Goal: Task Accomplishment & Management: Manage account settings

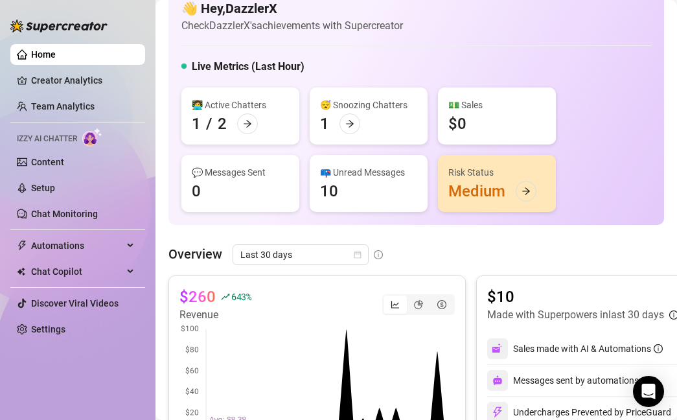
scroll to position [3, 0]
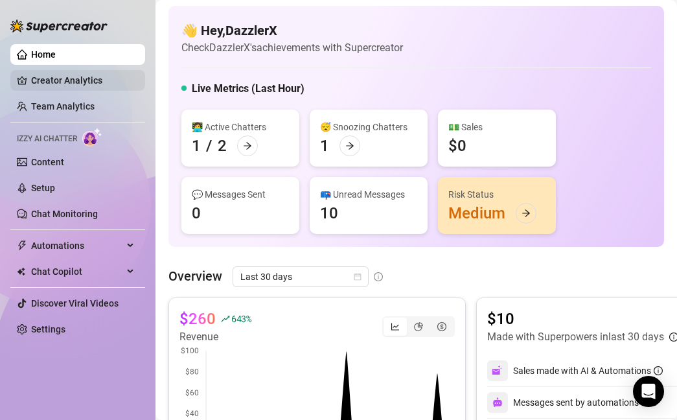
click at [100, 83] on link "Creator Analytics" at bounding box center [83, 80] width 104 height 21
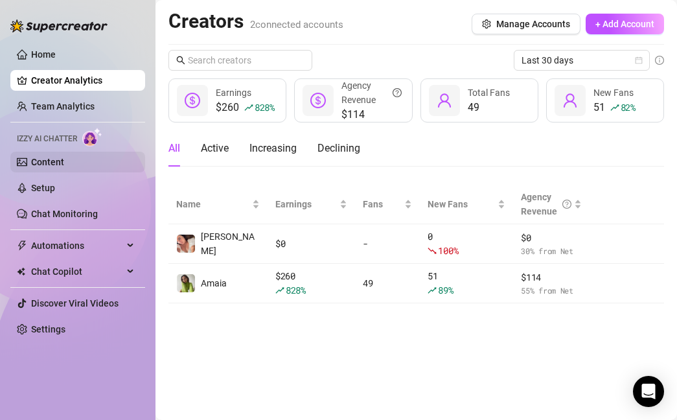
click at [64, 167] on link "Content" at bounding box center [47, 162] width 33 height 10
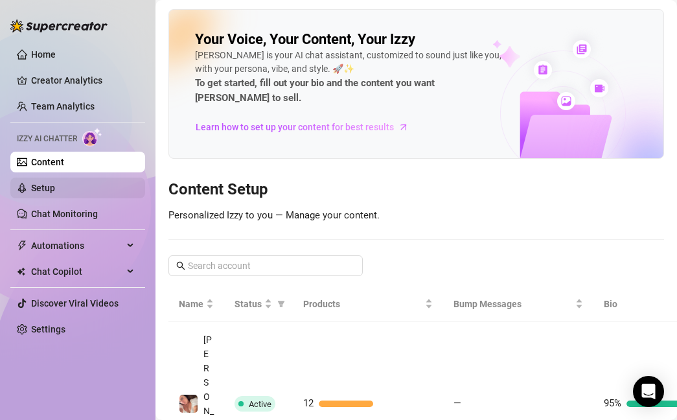
click at [55, 185] on link "Setup" at bounding box center [43, 188] width 24 height 10
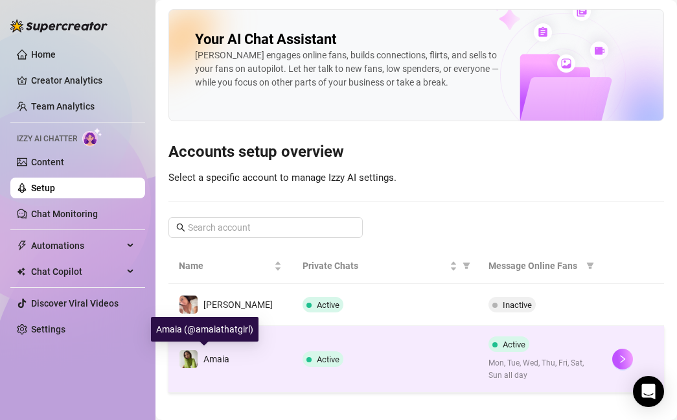
click at [194, 359] on img at bounding box center [188, 359] width 18 height 18
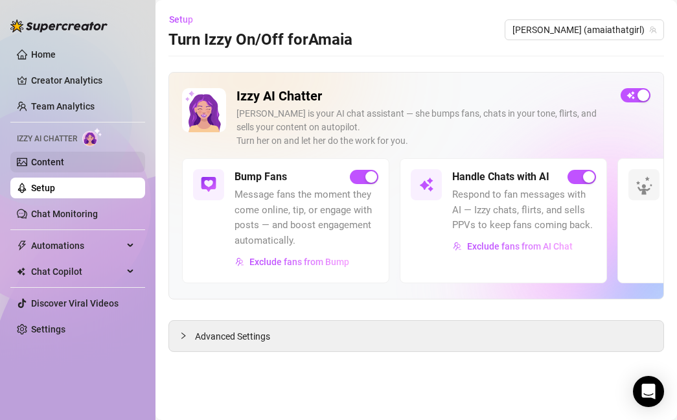
click at [64, 158] on link "Content" at bounding box center [47, 162] width 33 height 10
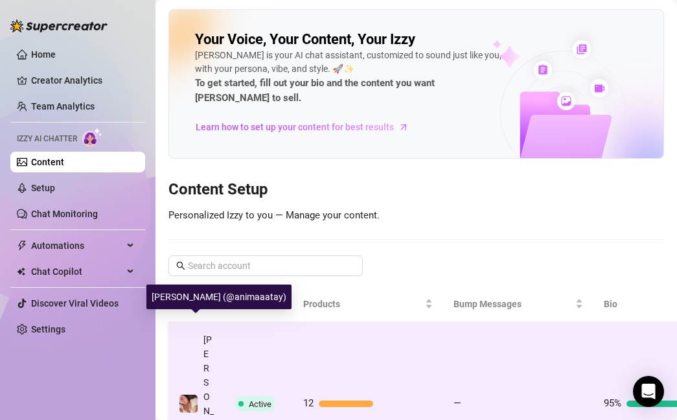
click at [194, 394] on span at bounding box center [188, 403] width 19 height 19
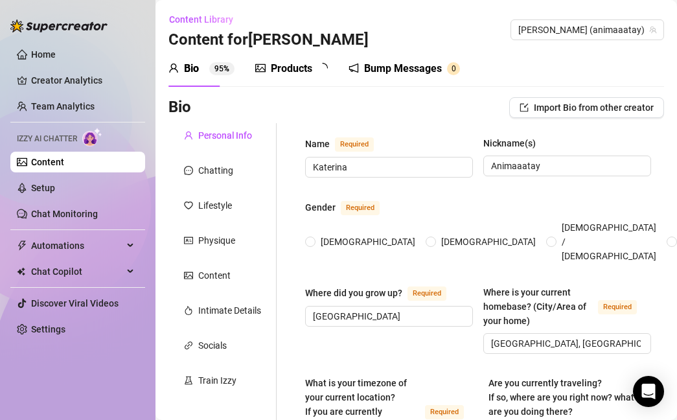
click at [54, 161] on link "Content" at bounding box center [47, 162] width 33 height 10
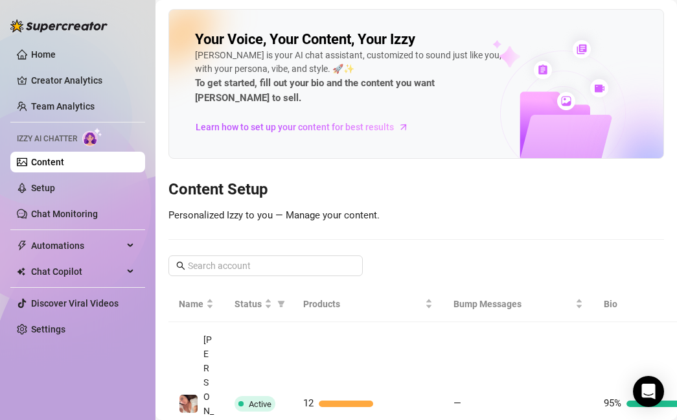
scroll to position [82, 0]
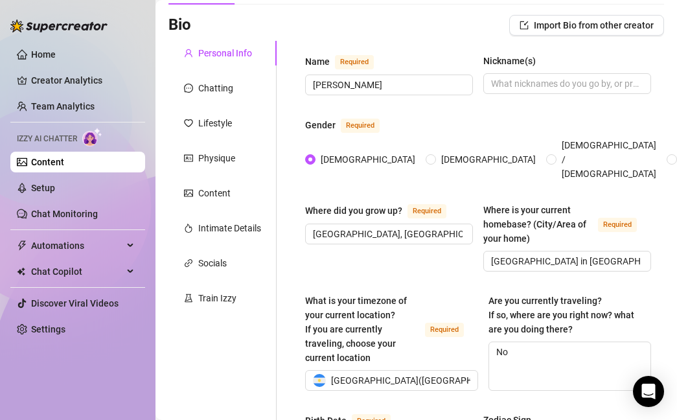
scroll to position [89, 0]
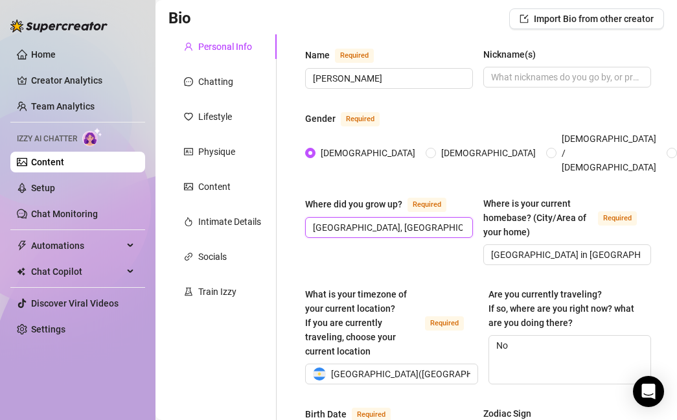
click at [418, 220] on input "[GEOGRAPHIC_DATA], [GEOGRAPHIC_DATA]" at bounding box center [388, 227] width 150 height 14
drag, startPoint x: 424, startPoint y: 213, endPoint x: 288, endPoint y: 214, distance: 135.4
click at [407, 235] on div "Where did you grow up? Required argentina, [GEOGRAPHIC_DATA]" at bounding box center [389, 230] width 168 height 69
click at [530, 247] on input "[GEOGRAPHIC_DATA] in [GEOGRAPHIC_DATA]" at bounding box center [566, 254] width 150 height 14
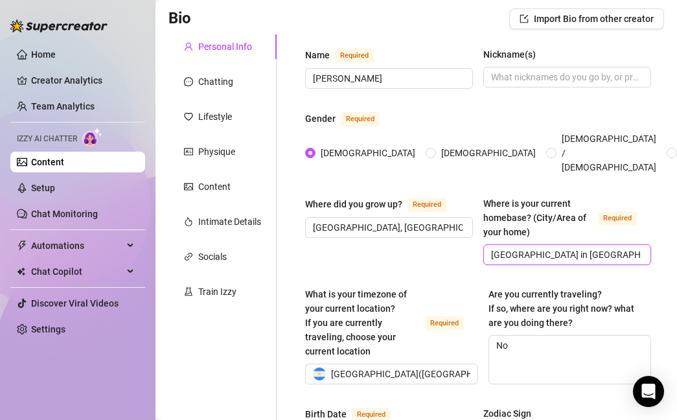
click at [581, 247] on input "[GEOGRAPHIC_DATA] in [GEOGRAPHIC_DATA]" at bounding box center [566, 254] width 150 height 14
click at [604, 247] on input "[GEOGRAPHIC_DATA] in [GEOGRAPHIC_DATA]" at bounding box center [566, 254] width 150 height 14
drag, startPoint x: 617, startPoint y: 238, endPoint x: 467, endPoint y: 238, distance: 150.3
click at [467, 238] on div "Where did you grow up? Required [GEOGRAPHIC_DATA], [GEOGRAPHIC_DATA] Where is y…" at bounding box center [478, 236] width 346 height 80
paste input "text"
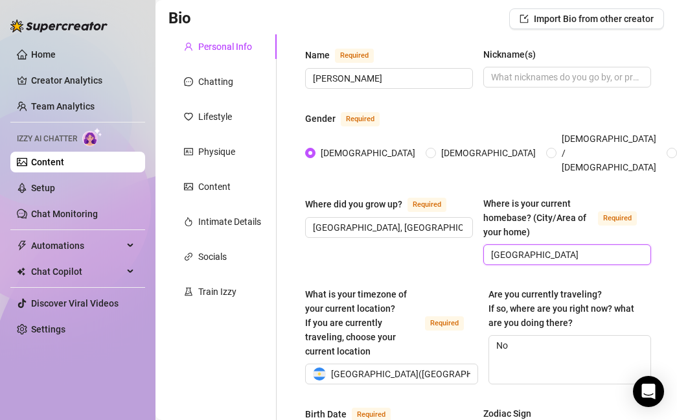
type input "[GEOGRAPHIC_DATA],"
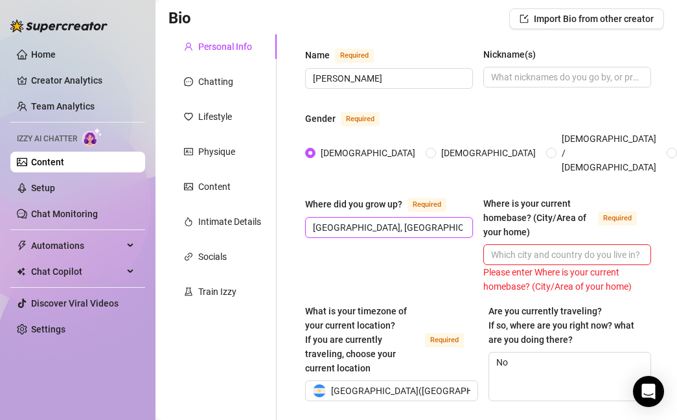
click at [426, 220] on input "[GEOGRAPHIC_DATA], [GEOGRAPHIC_DATA]" at bounding box center [388, 227] width 150 height 14
click at [523, 247] on input "Where is your current homebase? (City/Area of your home) Required" at bounding box center [566, 254] width 150 height 14
paste input "[GEOGRAPHIC_DATA], [GEOGRAPHIC_DATA]"
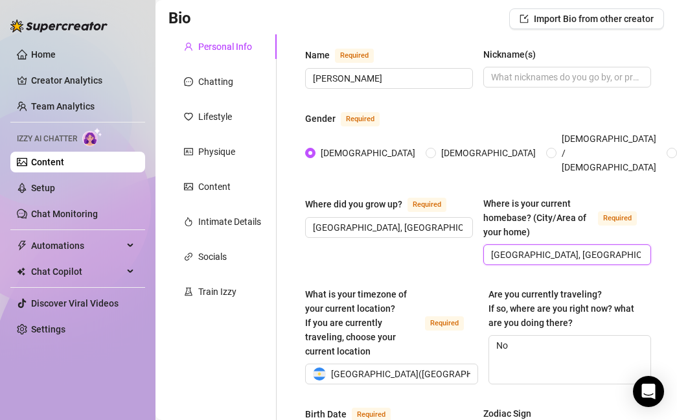
type input "[GEOGRAPHIC_DATA], [GEOGRAPHIC_DATA]"
click at [551, 260] on div "Where did you grow up? Required [GEOGRAPHIC_DATA], [GEOGRAPHIC_DATA] Where is y…" at bounding box center [478, 236] width 346 height 80
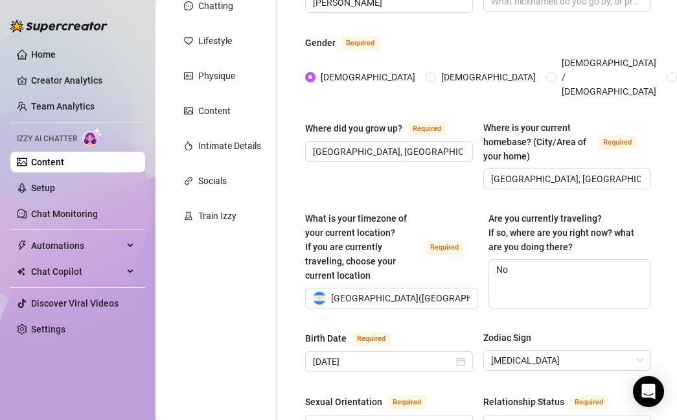
scroll to position [163, 0]
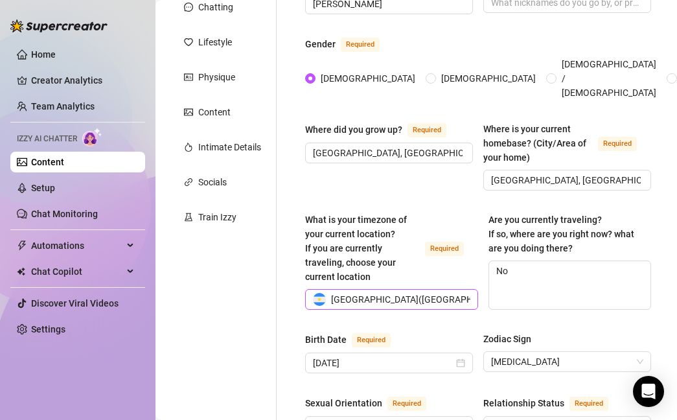
click at [460, 290] on span "[GEOGRAPHIC_DATA] ( [GEOGRAPHIC_DATA]/[GEOGRAPHIC_DATA]/Buenos_Aires )" at bounding box center [496, 299] width 331 height 19
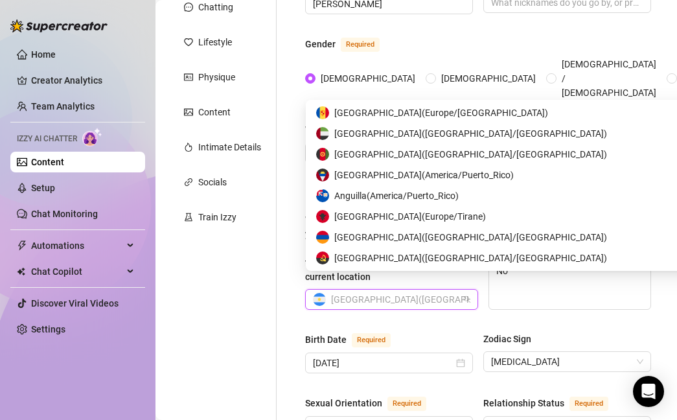
scroll to position [21, 0]
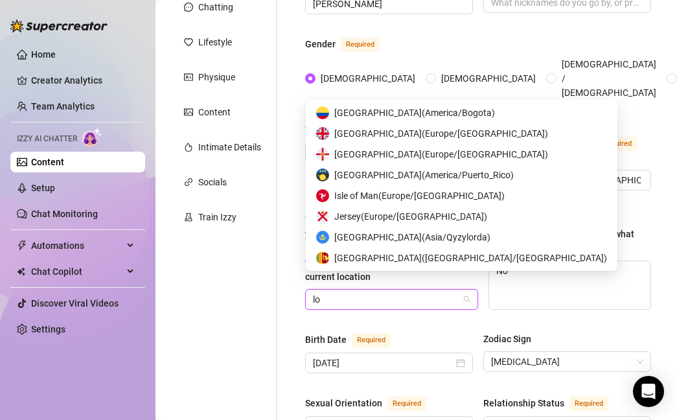
type input "los"
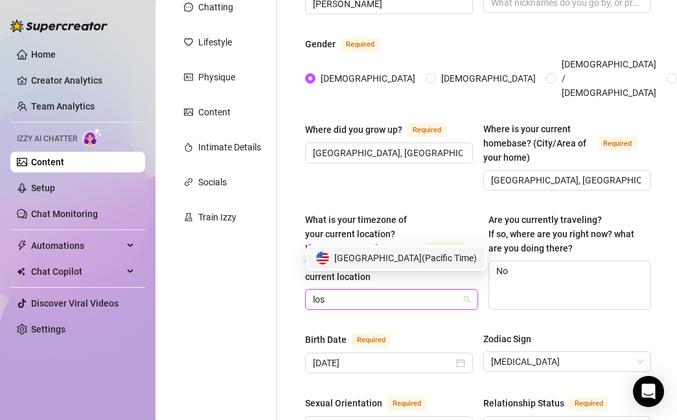
scroll to position [0, 0]
click at [383, 258] on span "United States of America ( Pacific Time )" at bounding box center [405, 258] width 142 height 14
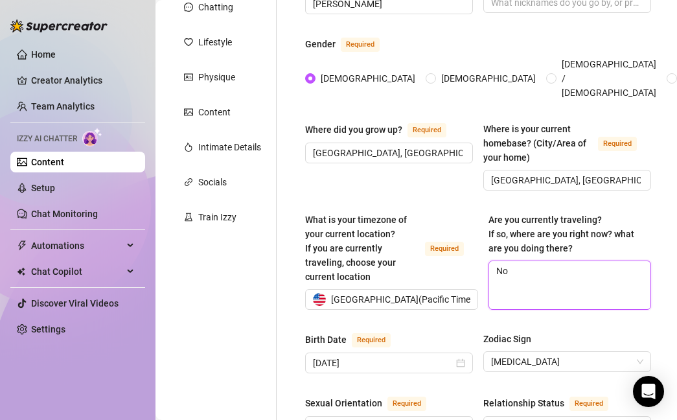
click at [529, 271] on textarea "No" at bounding box center [569, 285] width 161 height 48
drag, startPoint x: 535, startPoint y: 262, endPoint x: 494, endPoint y: 253, distance: 41.8
click at [494, 261] on textarea "No" at bounding box center [569, 285] width 161 height 48
paste textarea "[GEOGRAPHIC_DATA], [GEOGRAPHIC_DATA]"
type textarea "[GEOGRAPHIC_DATA], [GEOGRAPHIC_DATA]"
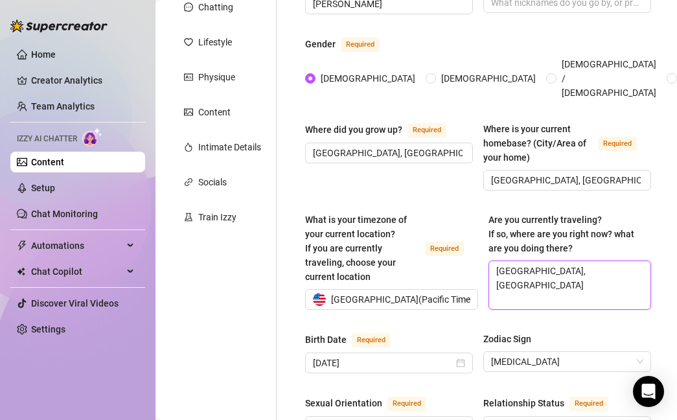
type textarea "[GEOGRAPHIC_DATA], [GEOGRAPHIC_DATA],"
type textarea "[GEOGRAPHIC_DATA], [GEOGRAPHIC_DATA], s"
type textarea "[GEOGRAPHIC_DATA], [GEOGRAPHIC_DATA], [GEOGRAPHIC_DATA]"
type textarea "[GEOGRAPHIC_DATA], [GEOGRAPHIC_DATA], sta"
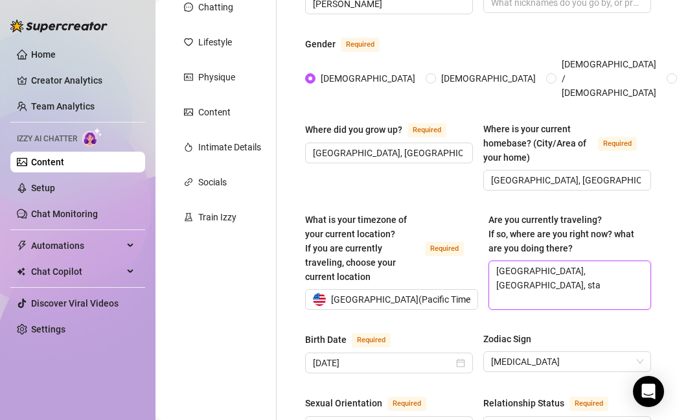
type textarea "[GEOGRAPHIC_DATA], [GEOGRAPHIC_DATA], stay"
type textarea "[GEOGRAPHIC_DATA], [GEOGRAPHIC_DATA], sta"
type textarea "[GEOGRAPHIC_DATA], [GEOGRAPHIC_DATA], [GEOGRAPHIC_DATA]"
type textarea "[GEOGRAPHIC_DATA], [GEOGRAPHIC_DATA], stu"
type textarea "[GEOGRAPHIC_DATA], [GEOGRAPHIC_DATA], stud"
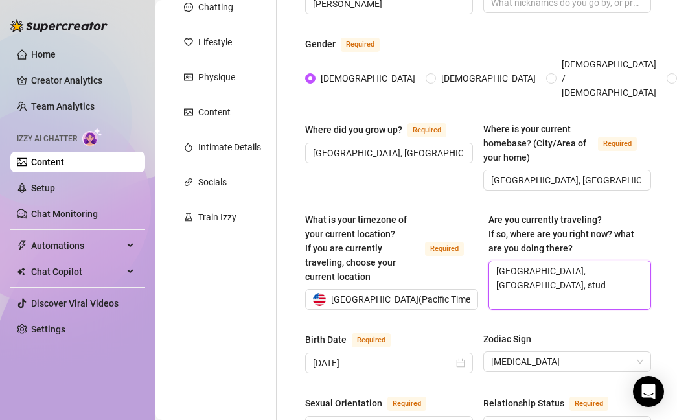
type textarea "[GEOGRAPHIC_DATA], [GEOGRAPHIC_DATA], study"
type textarea "[GEOGRAPHIC_DATA], [GEOGRAPHIC_DATA], studyu"
type textarea "[GEOGRAPHIC_DATA], [GEOGRAPHIC_DATA], studyub"
type textarea "[GEOGRAPHIC_DATA], [GEOGRAPHIC_DATA], studyubg"
type textarea "[GEOGRAPHIC_DATA], [GEOGRAPHIC_DATA], studyub"
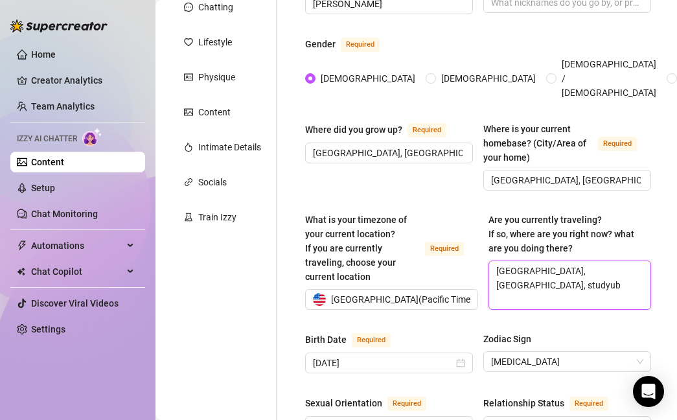
type textarea "[GEOGRAPHIC_DATA], [GEOGRAPHIC_DATA], studyu"
type textarea "[GEOGRAPHIC_DATA], [GEOGRAPHIC_DATA], study"
type textarea "[GEOGRAPHIC_DATA], [GEOGRAPHIC_DATA], studyi"
type textarea "[GEOGRAPHIC_DATA], [GEOGRAPHIC_DATA], studyin"
type textarea "[GEOGRAPHIC_DATA], [GEOGRAPHIC_DATA], studying"
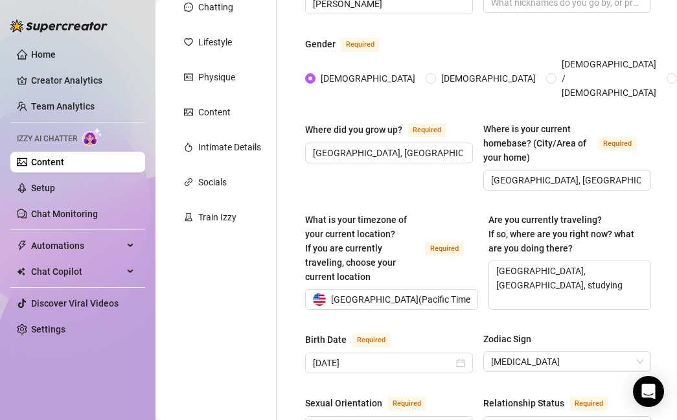
click at [576, 332] on div "Zodiac Sign" at bounding box center [567, 341] width 168 height 19
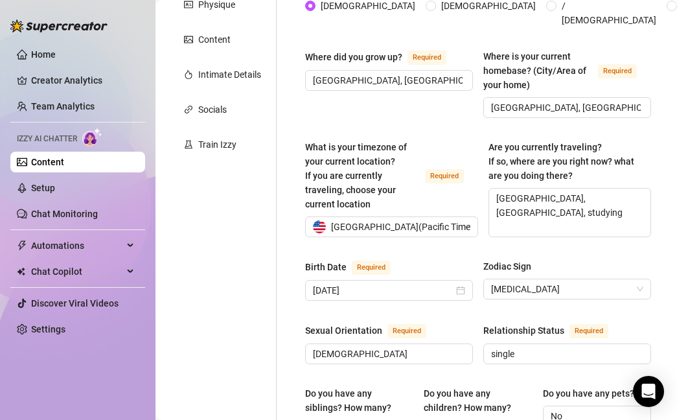
scroll to position [240, 0]
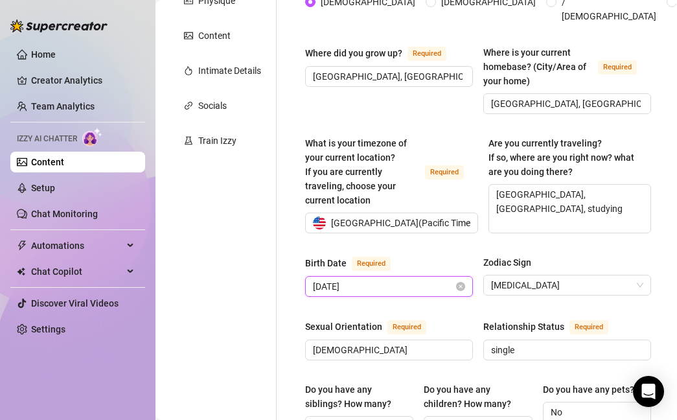
click at [413, 279] on input "[DATE]" at bounding box center [383, 286] width 141 height 14
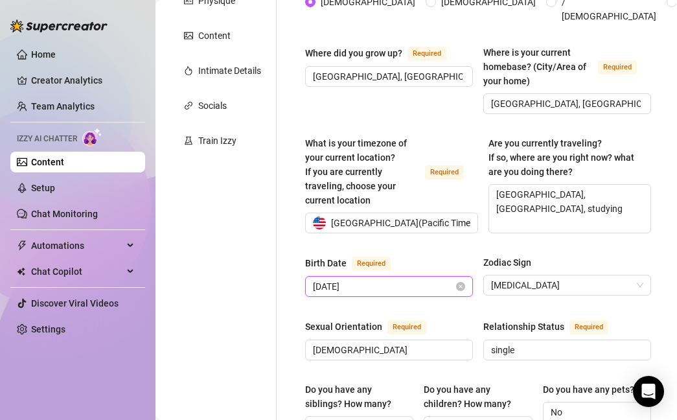
click at [394, 279] on input "[DATE]" at bounding box center [383, 286] width 141 height 14
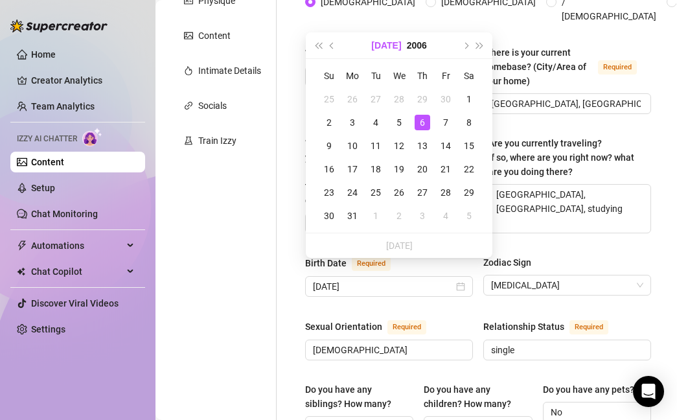
click at [389, 46] on button "[DATE]" at bounding box center [386, 45] width 30 height 26
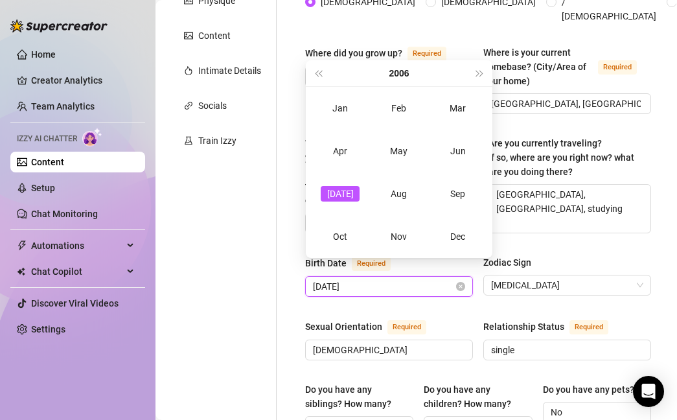
click at [369, 279] on input "[DATE]" at bounding box center [383, 286] width 141 height 14
click at [336, 279] on input "[DATE]" at bounding box center [383, 286] width 141 height 14
click at [459, 146] on div "Jun" at bounding box center [457, 151] width 39 height 16
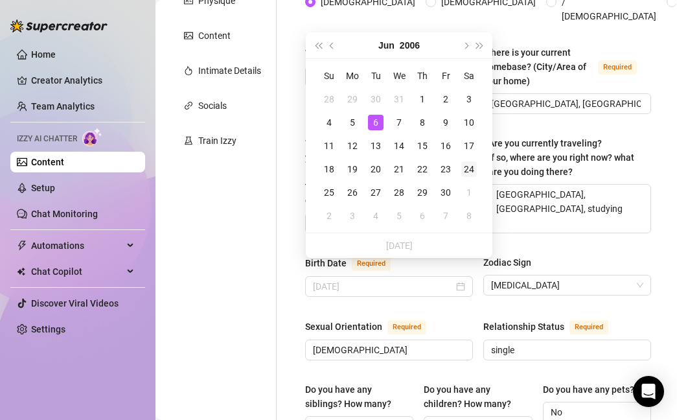
type input "[DATE]"
click at [461, 169] on div "24" at bounding box center [469, 169] width 16 height 16
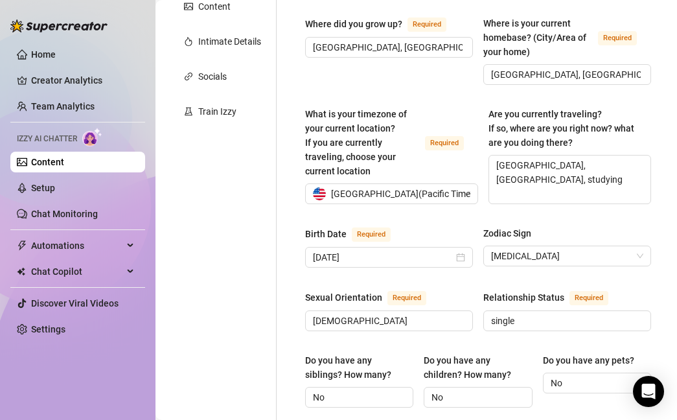
scroll to position [269, 0]
click at [442, 313] on input "[DEMOGRAPHIC_DATA]" at bounding box center [388, 320] width 150 height 14
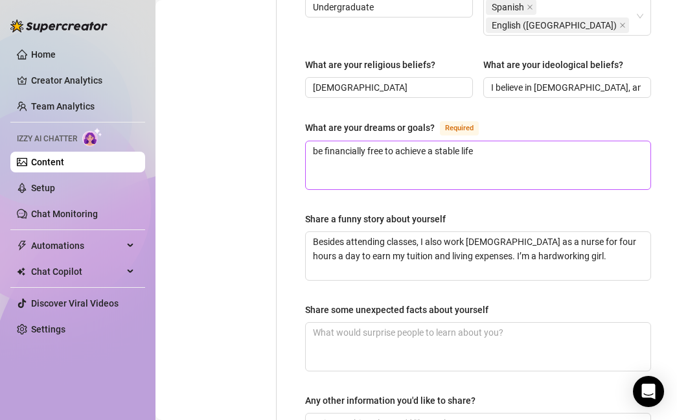
scroll to position [798, 0]
click at [534, 231] on textarea "Besides attending classes, I also work [DEMOGRAPHIC_DATA] as a nurse for four h…" at bounding box center [478, 255] width 345 height 48
drag, startPoint x: 553, startPoint y: 225, endPoint x: 549, endPoint y: 202, distance: 23.8
click at [549, 231] on textarea "Besides attending classes, I also work [DEMOGRAPHIC_DATA] as a nurse for four h…" at bounding box center [478, 255] width 345 height 48
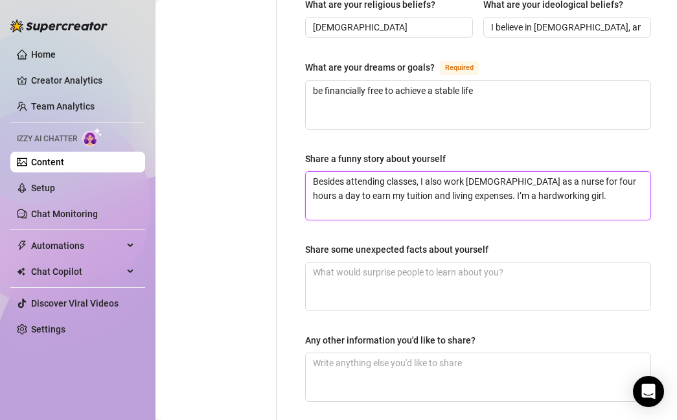
scroll to position [942, 0]
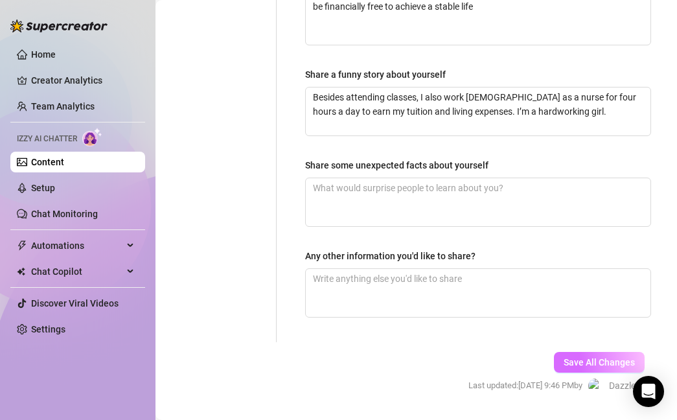
click at [584, 357] on span "Save All Changes" at bounding box center [599, 362] width 71 height 10
click at [587, 357] on span "Save All Changes" at bounding box center [599, 362] width 71 height 10
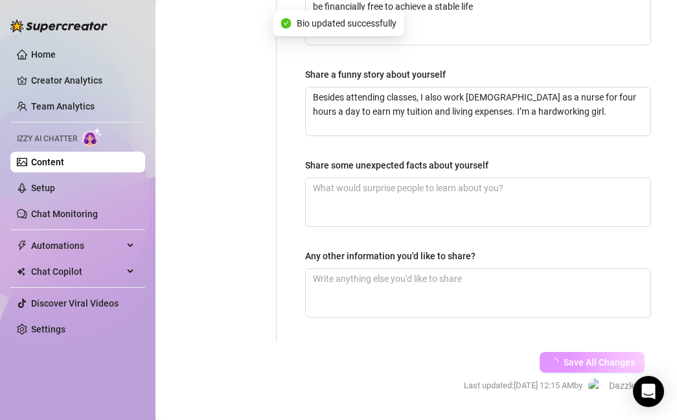
click at [588, 357] on span "Save All Changes" at bounding box center [599, 362] width 71 height 10
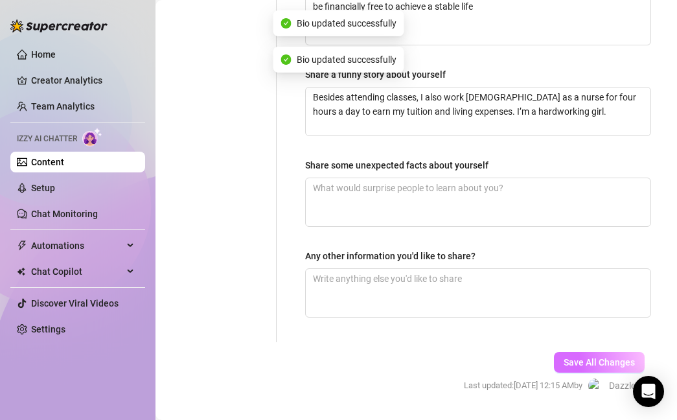
click at [588, 357] on span "Save All Changes" at bounding box center [599, 362] width 71 height 10
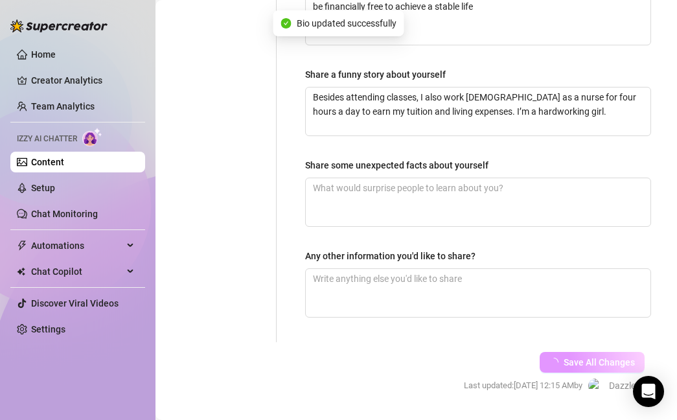
click at [588, 357] on span "Save All Changes" at bounding box center [599, 362] width 71 height 10
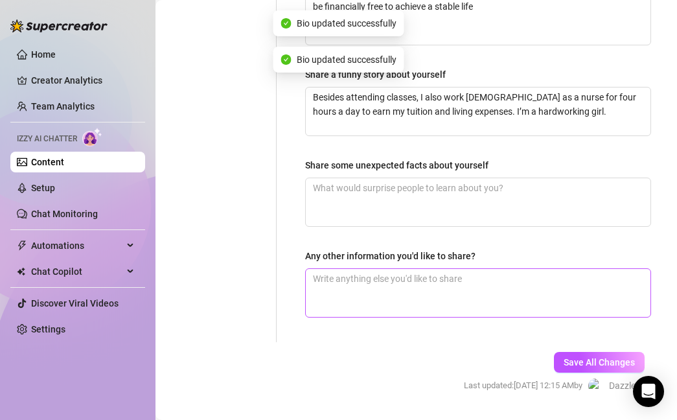
scroll to position [902, 0]
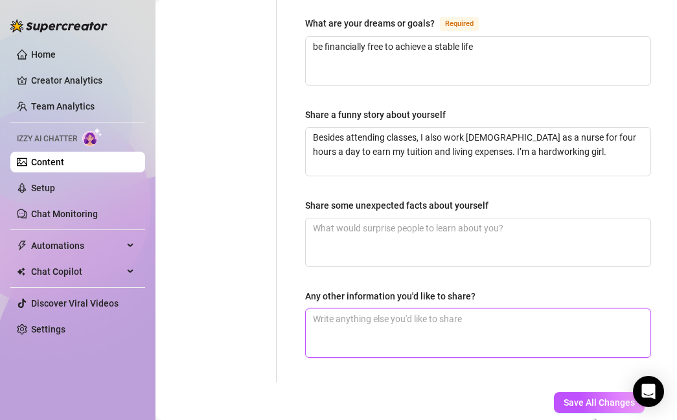
click at [400, 309] on textarea "Any other information you'd like to share?" at bounding box center [478, 333] width 345 height 48
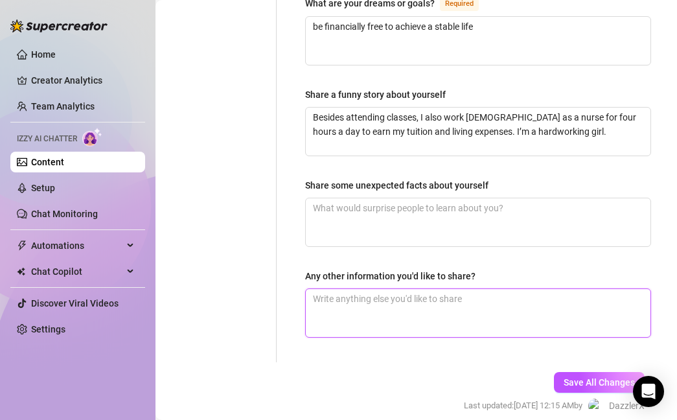
scroll to position [942, 0]
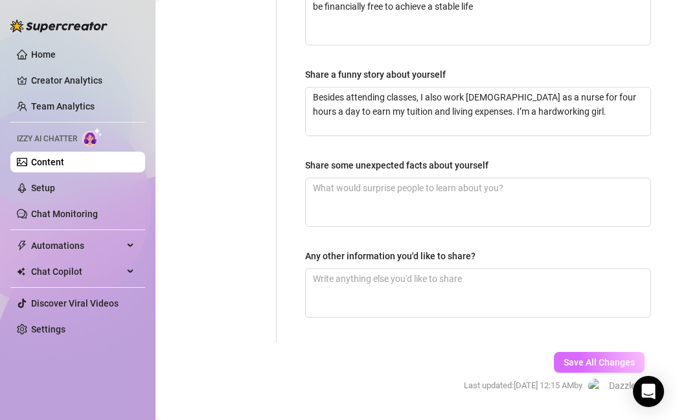
click at [615, 357] on span "Save All Changes" at bounding box center [599, 362] width 71 height 10
click at [576, 352] on button "Save All Changes" at bounding box center [599, 362] width 91 height 21
